Goal: Transaction & Acquisition: Purchase product/service

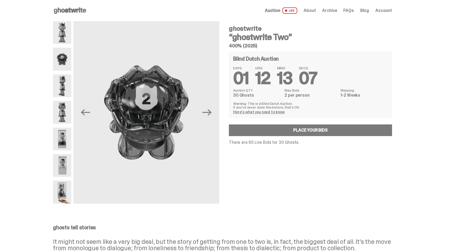
click at [316, 12] on span "About" at bounding box center [309, 10] width 12 height 4
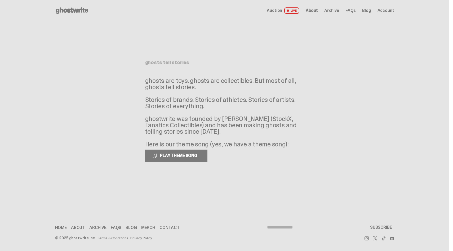
click at [337, 10] on span "Archive" at bounding box center [331, 10] width 15 height 4
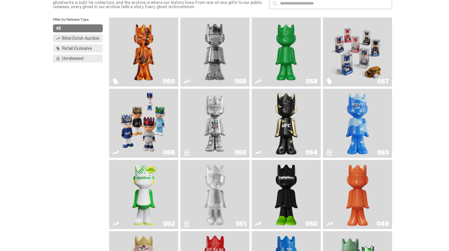
scroll to position [72, 0]
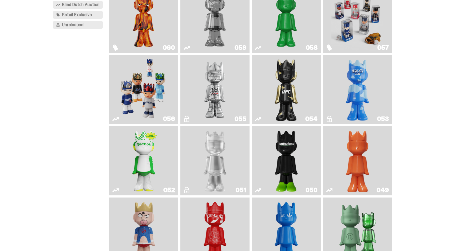
click at [163, 89] on img "Game Face (2025)" at bounding box center [144, 89] width 52 height 65
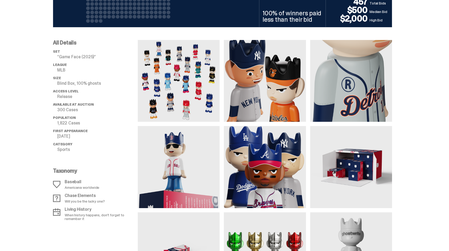
scroll to position [456, 0]
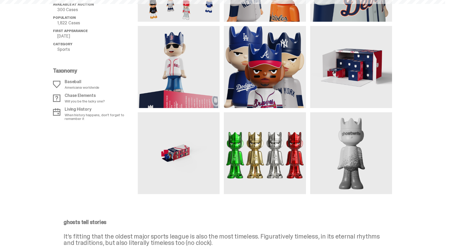
scroll to position [72, 0]
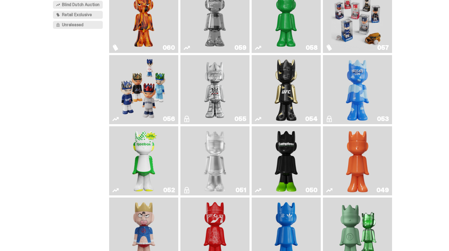
click at [375, 27] on img "Game Face (2025)" at bounding box center [357, 18] width 52 height 65
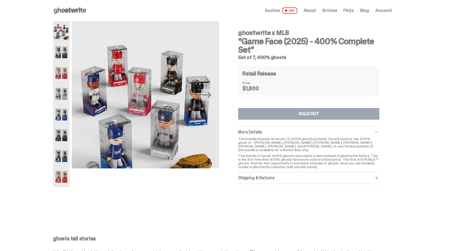
click at [57, 50] on img at bounding box center [61, 52] width 17 height 21
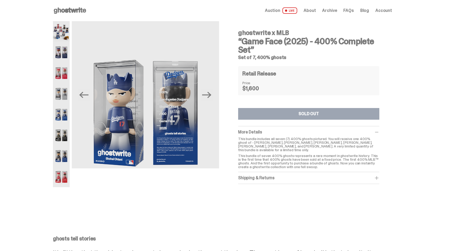
click at [280, 10] on span "Auction" at bounding box center [272, 10] width 15 height 4
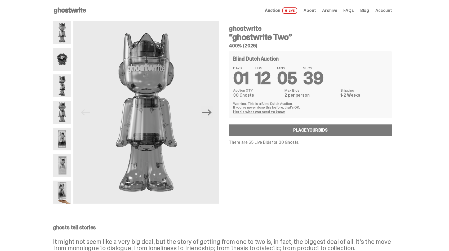
click at [63, 135] on img at bounding box center [62, 139] width 18 height 23
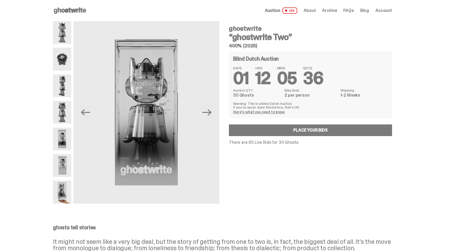
click at [61, 169] on img at bounding box center [62, 165] width 18 height 23
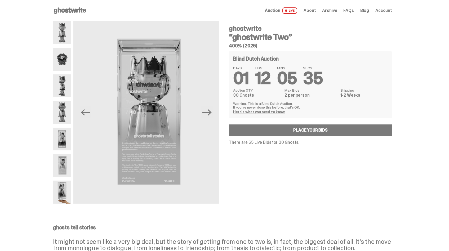
click at [60, 185] on img at bounding box center [62, 192] width 18 height 23
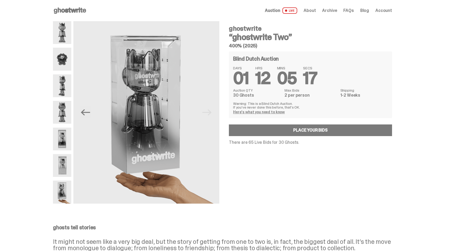
click at [252, 113] on link "Here's what you need to know" at bounding box center [259, 112] width 52 height 5
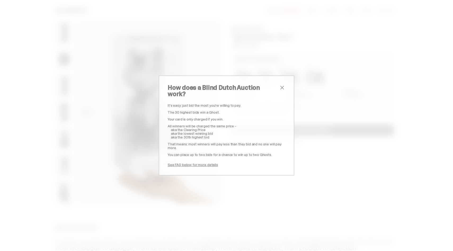
click at [275, 92] on h2 "How does a Blind Dutch Auction work?" at bounding box center [223, 90] width 111 height 13
click at [280, 90] on span "close" at bounding box center [282, 87] width 6 height 6
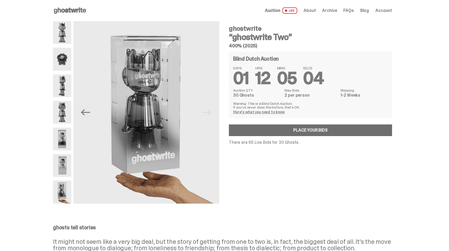
click at [292, 129] on link "Place your Bids" at bounding box center [310, 130] width 163 height 12
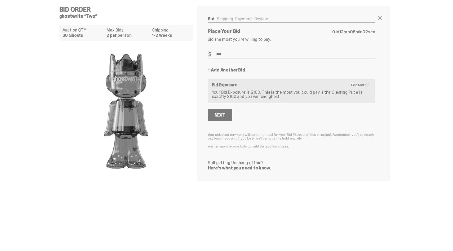
click at [253, 54] on input "***" at bounding box center [291, 54] width 167 height 9
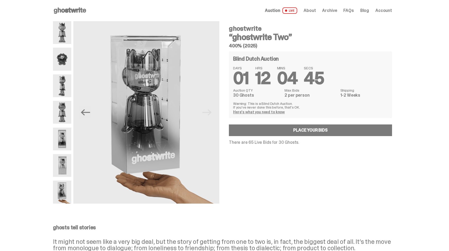
click at [330, 12] on span "Archive" at bounding box center [329, 10] width 15 height 4
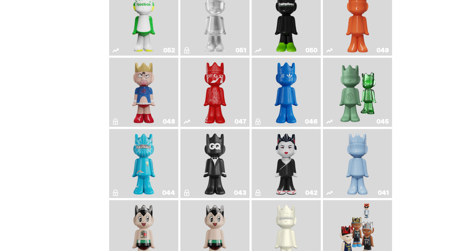
scroll to position [214, 0]
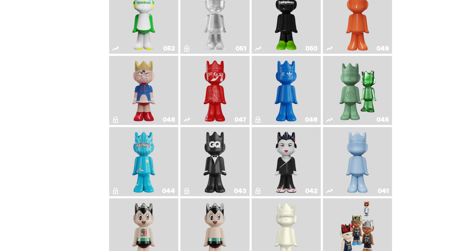
click at [282, 89] on img "ComplexCon HK" at bounding box center [286, 90] width 28 height 65
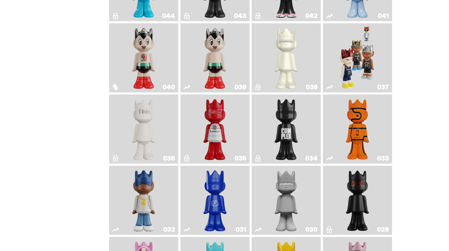
scroll to position [417, 0]
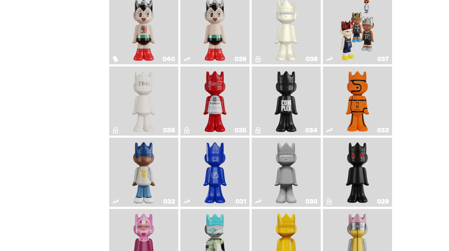
click at [368, 30] on img "Game Face (2024)" at bounding box center [357, 29] width 37 height 65
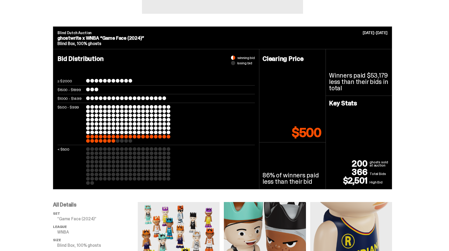
scroll to position [214, 0]
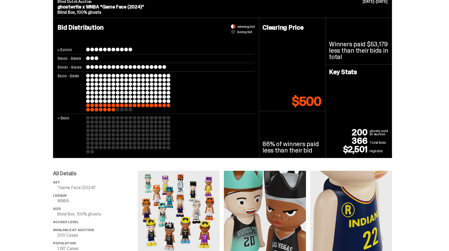
drag, startPoint x: 354, startPoint y: 140, endPoint x: 387, endPoint y: 141, distance: 32.6
click at [387, 141] on div "200 ghosts sold at auction 366 Total Bids $2,501 High Bid" at bounding box center [359, 140] width 60 height 25
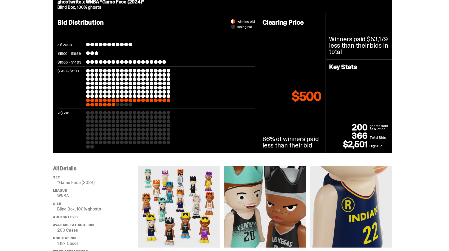
scroll to position [219, 0]
drag, startPoint x: 117, startPoint y: 106, endPoint x: 92, endPoint y: 102, distance: 25.7
click at [90, 102] on div at bounding box center [128, 88] width 85 height 38
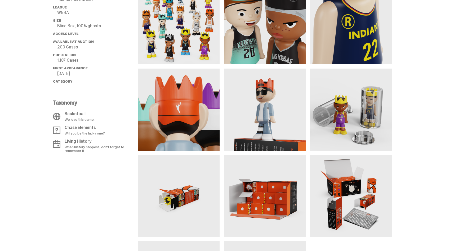
scroll to position [441, 0]
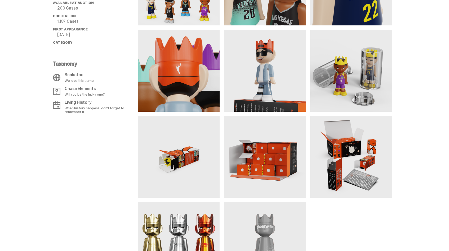
click at [345, 70] on img at bounding box center [351, 71] width 82 height 82
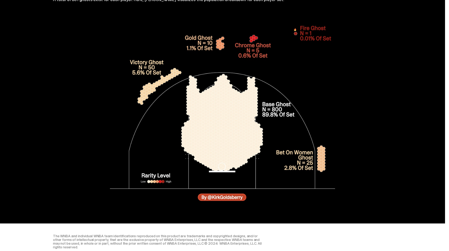
scroll to position [1783, 0]
